Goal: Navigation & Orientation: Find specific page/section

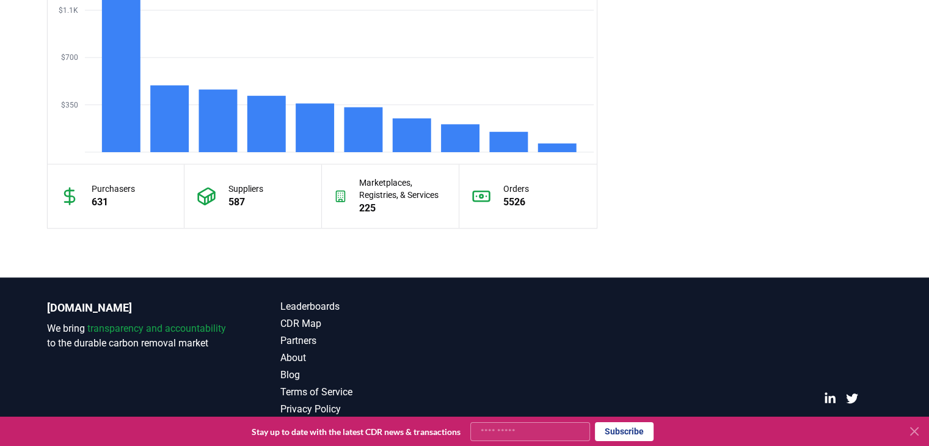
scroll to position [1124, 0]
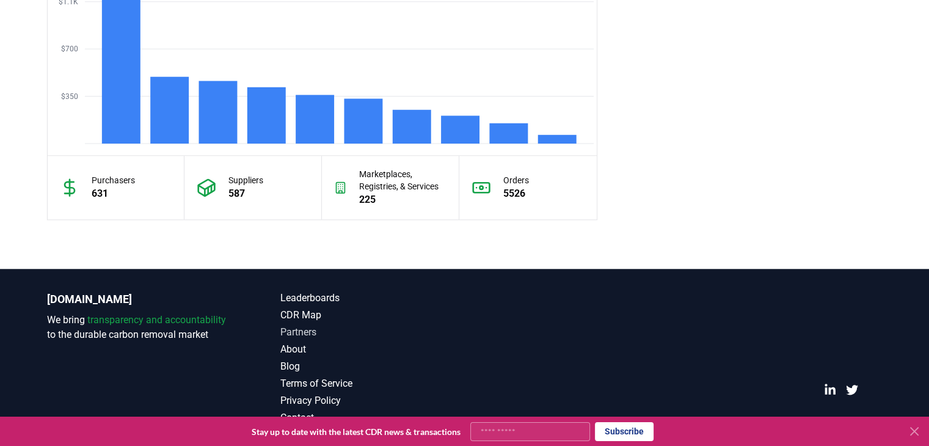
click at [313, 328] on link "Partners" at bounding box center [372, 332] width 185 height 15
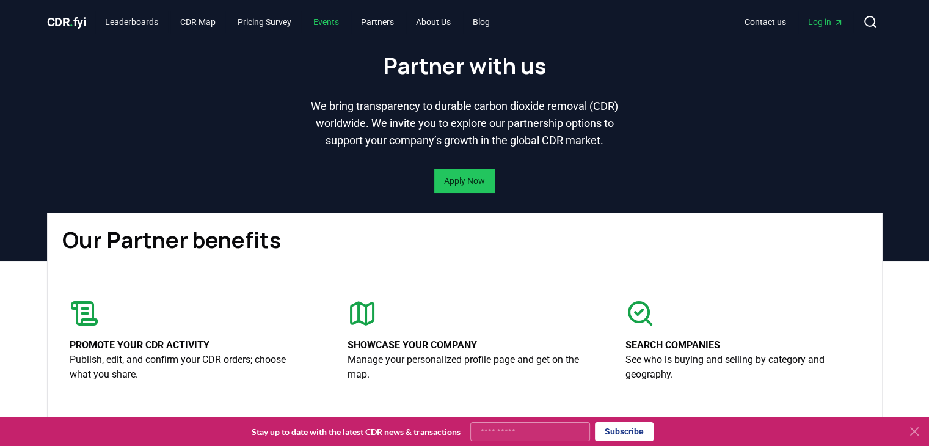
click at [343, 16] on link "Events" at bounding box center [326, 22] width 45 height 22
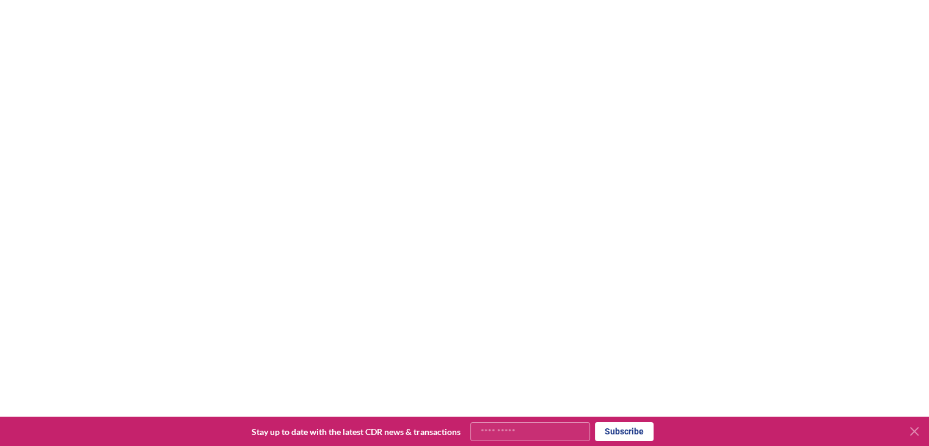
scroll to position [244, 0]
